Goal: Navigation & Orientation: Find specific page/section

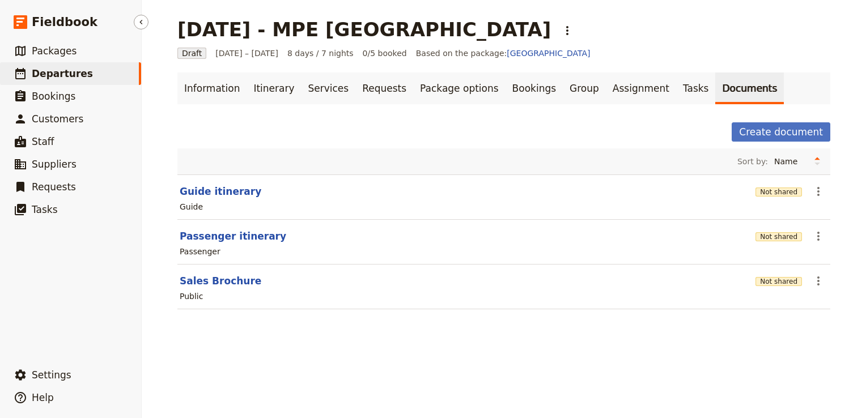
click at [83, 67] on link "​ Departures" at bounding box center [70, 73] width 141 height 23
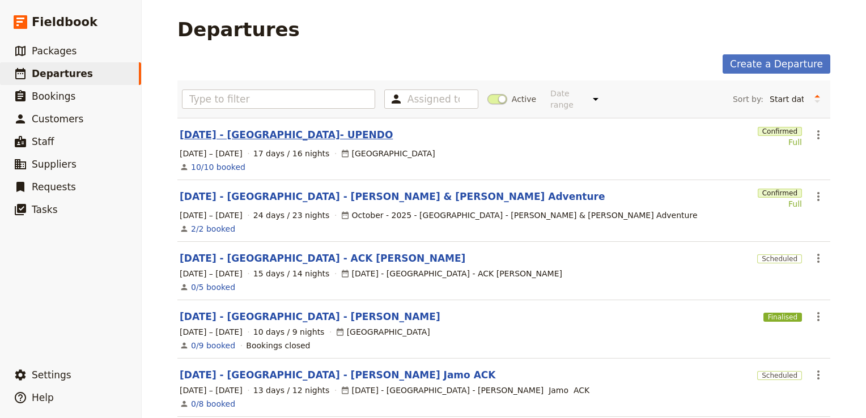
click at [259, 128] on link "[DATE] - [GEOGRAPHIC_DATA]- UPENDO" at bounding box center [286, 135] width 213 height 14
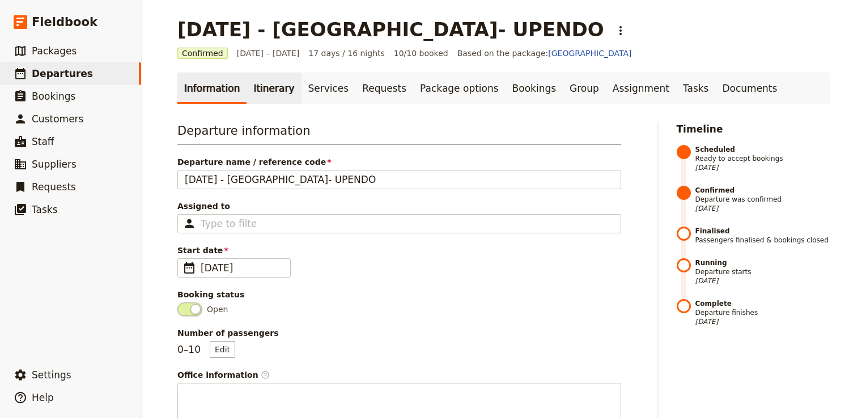
click at [260, 90] on link "Itinerary" at bounding box center [274, 89] width 54 height 32
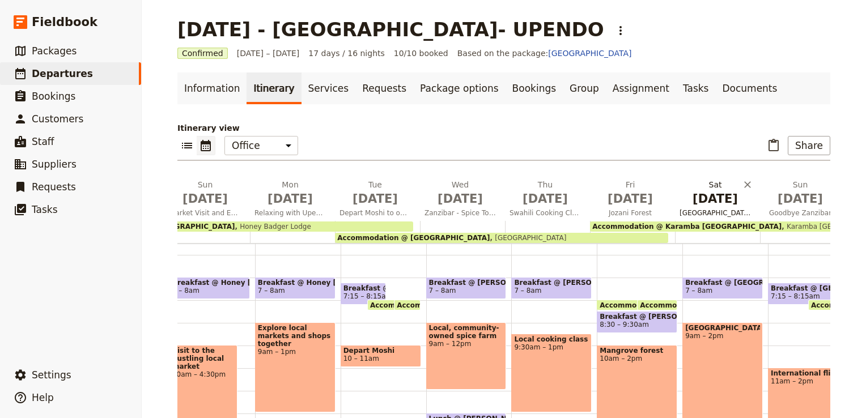
scroll to position [0, 835]
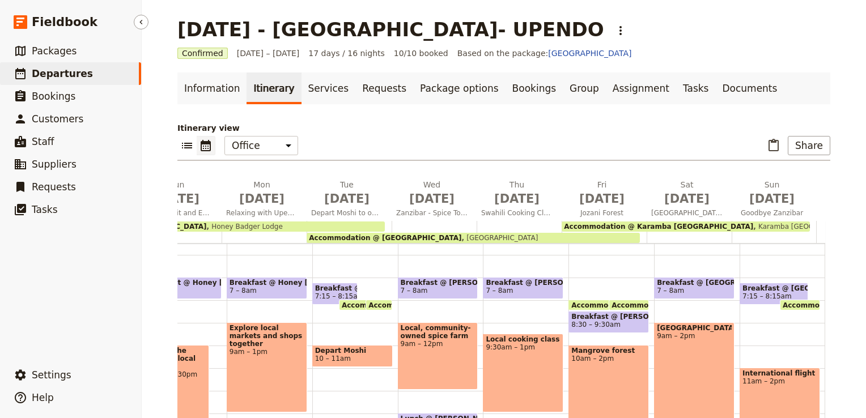
click at [77, 77] on span "Departures" at bounding box center [62, 73] width 61 height 11
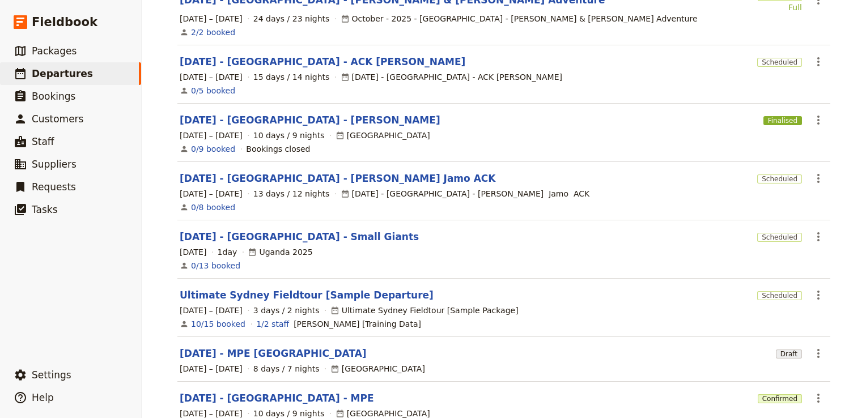
scroll to position [198, 0]
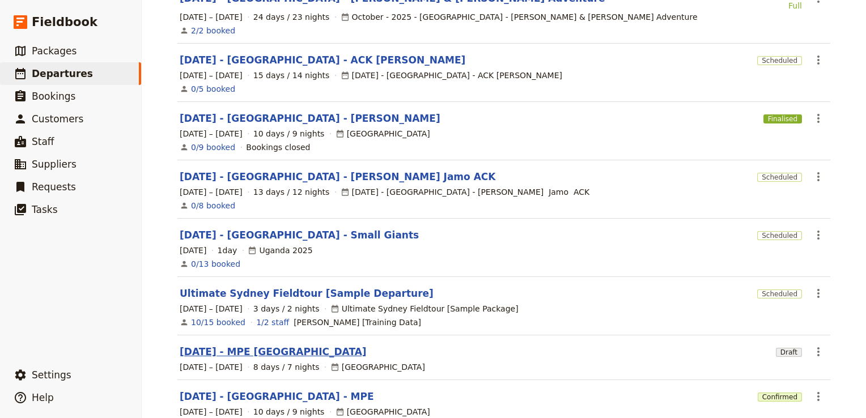
click at [266, 345] on link "[DATE] - MPE [GEOGRAPHIC_DATA]" at bounding box center [273, 352] width 187 height 14
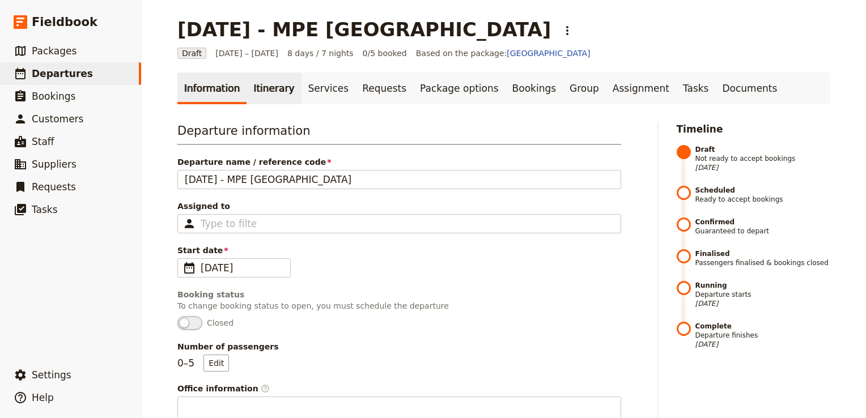
click at [268, 91] on link "Itinerary" at bounding box center [274, 89] width 54 height 32
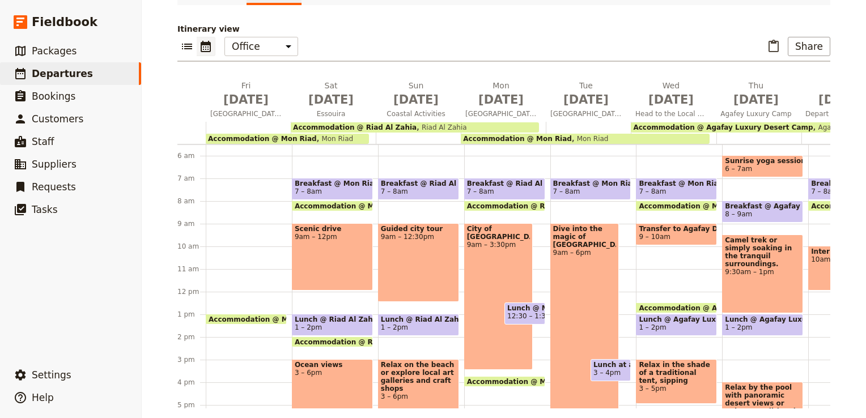
scroll to position [107, 0]
